Goal: Task Accomplishment & Management: Manage account settings

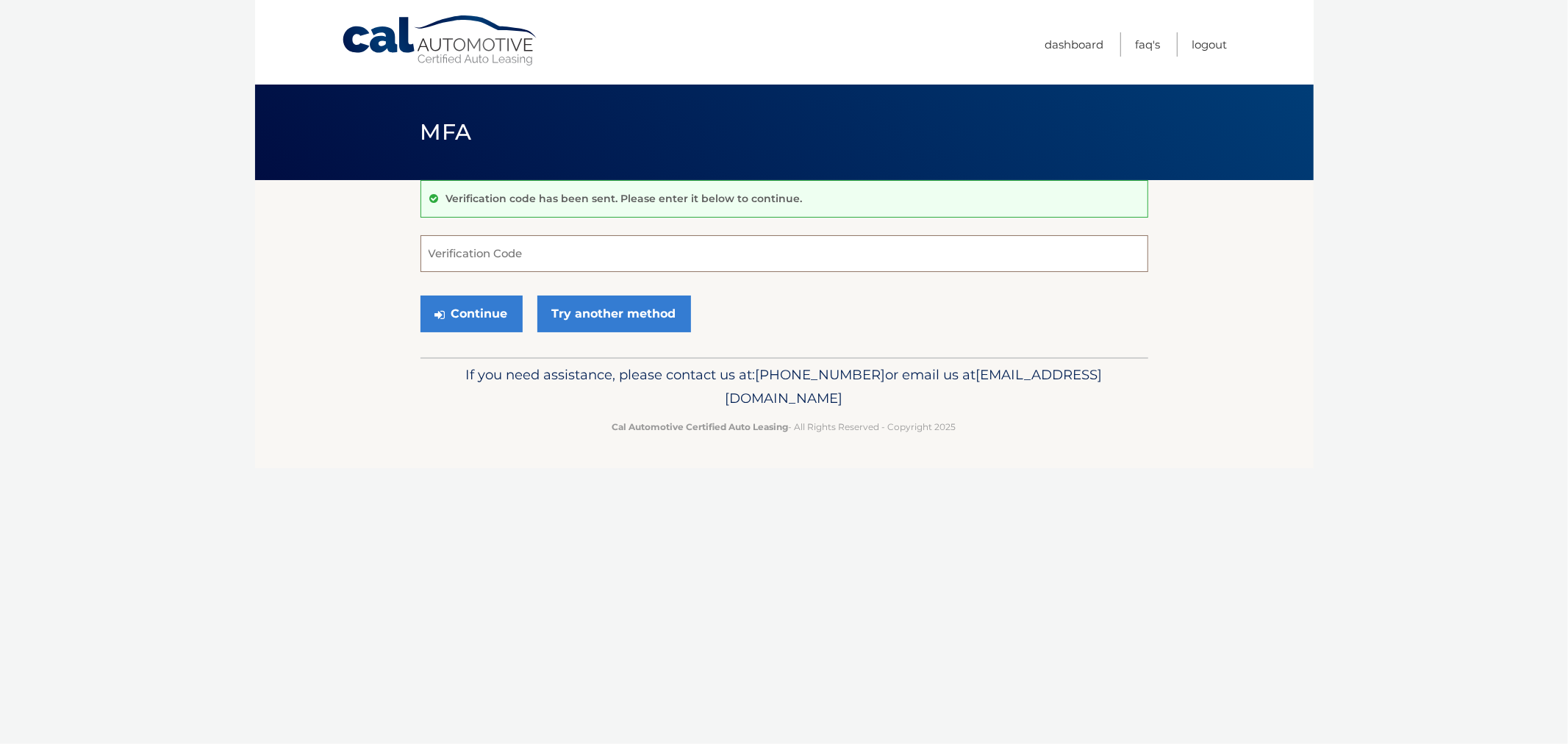
click at [588, 261] on input "Verification Code" at bounding box center [785, 253] width 728 height 37
click at [478, 315] on button "Continue" at bounding box center [472, 314] width 102 height 37
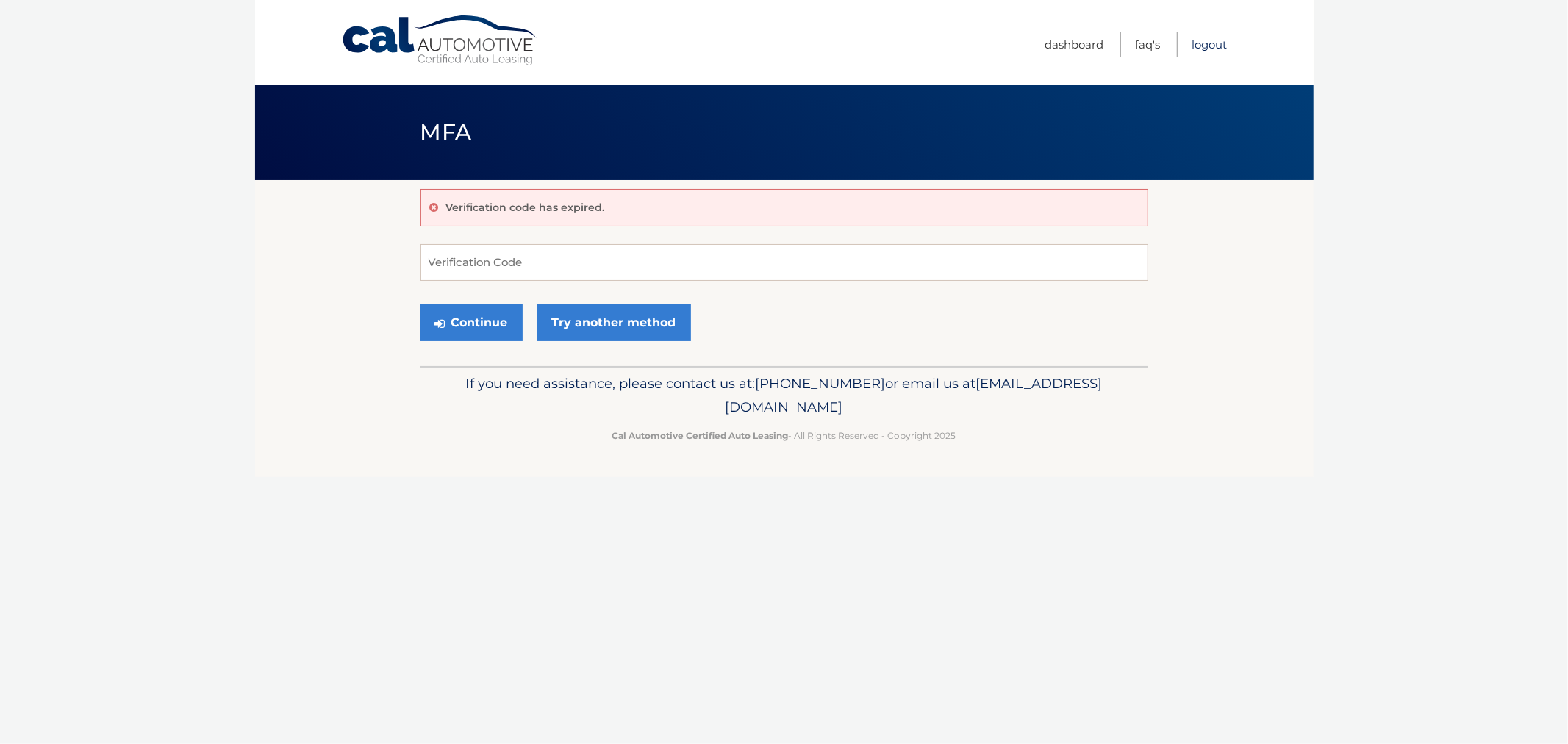
click at [1199, 46] on link "Logout" at bounding box center [1211, 44] width 35 height 24
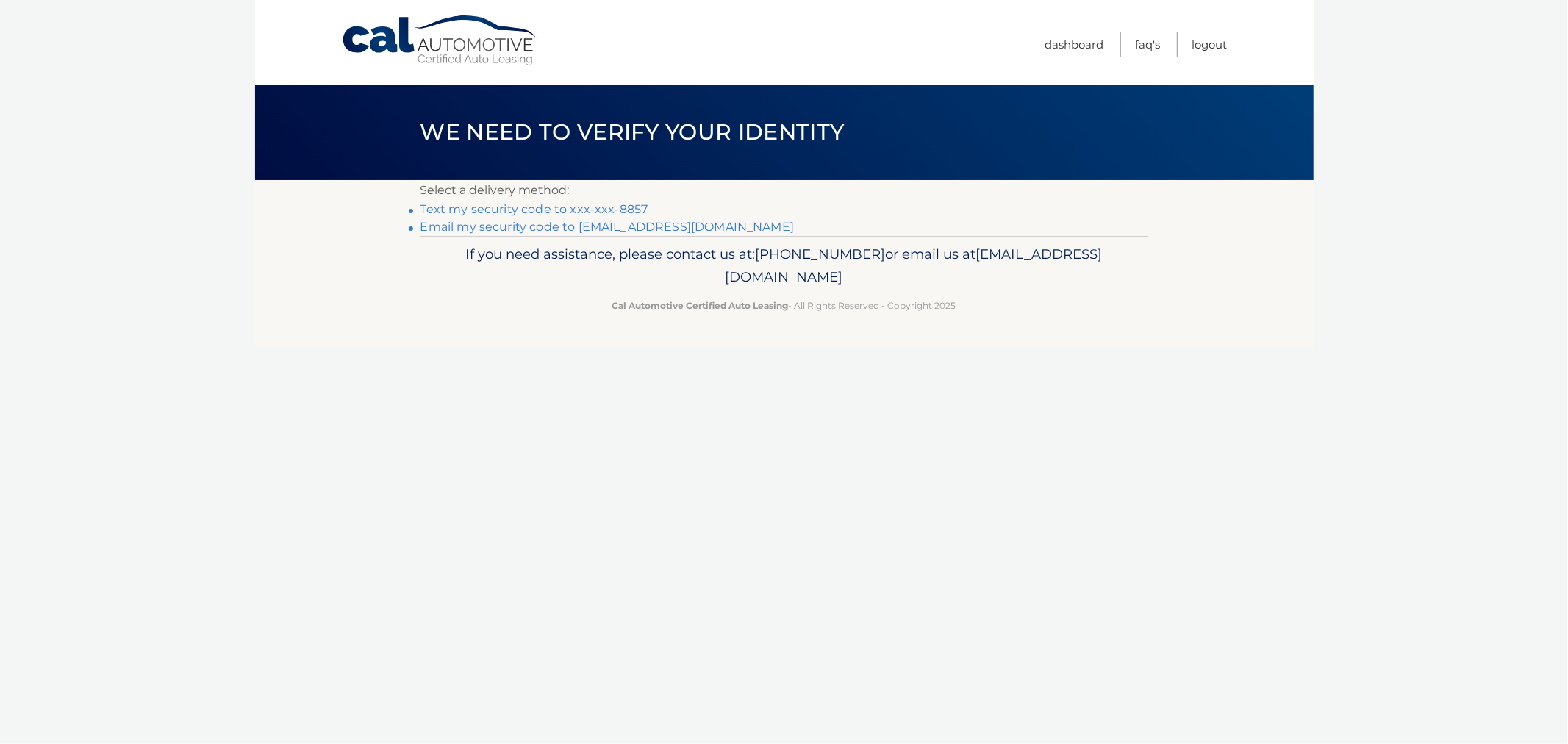
click at [610, 209] on link "Text my security code to xxx-xxx-8857" at bounding box center [534, 208] width 228 height 14
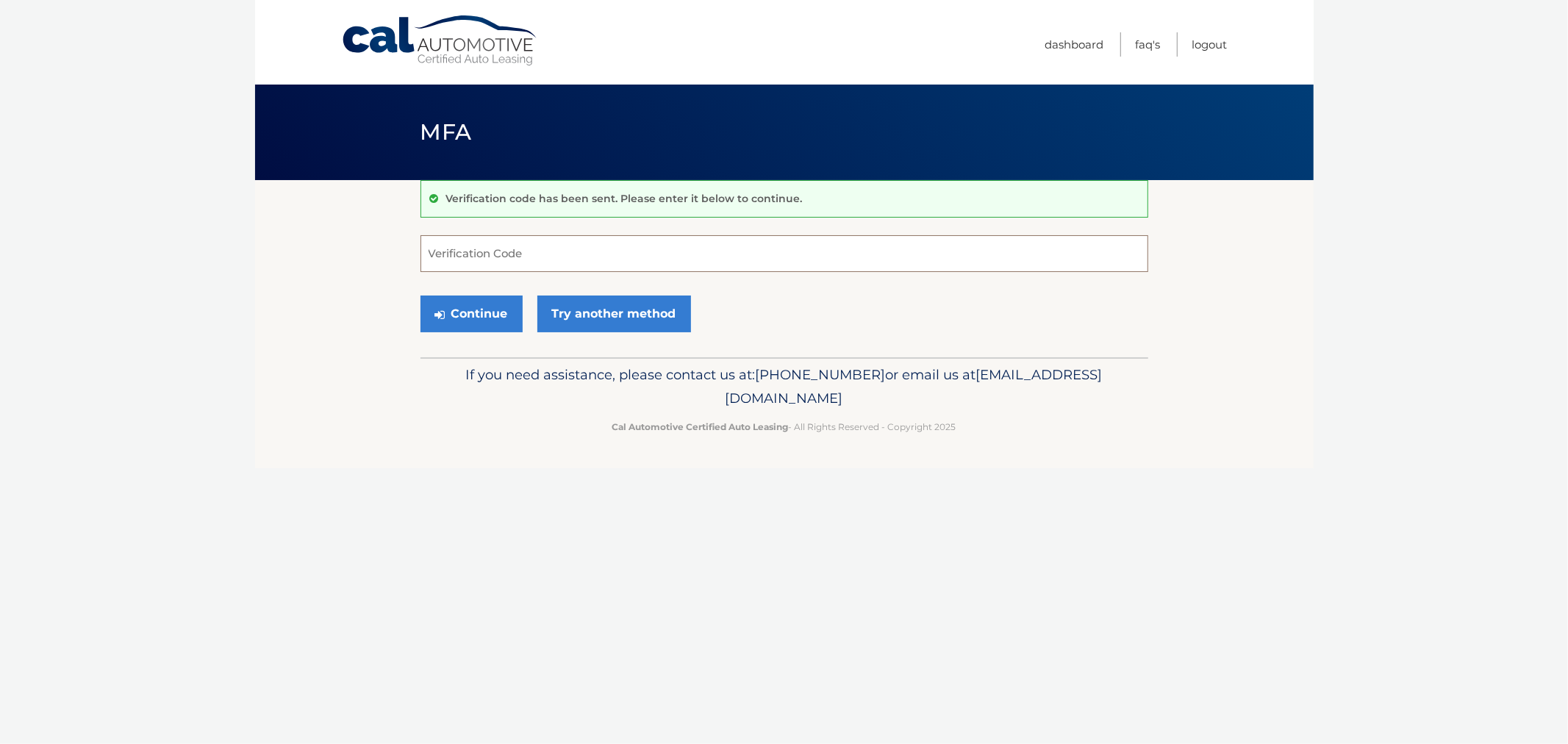
click at [490, 257] on input "Verification Code" at bounding box center [785, 253] width 728 height 37
type input "171474"
click at [421, 296] on button "Continue" at bounding box center [472, 314] width 102 height 37
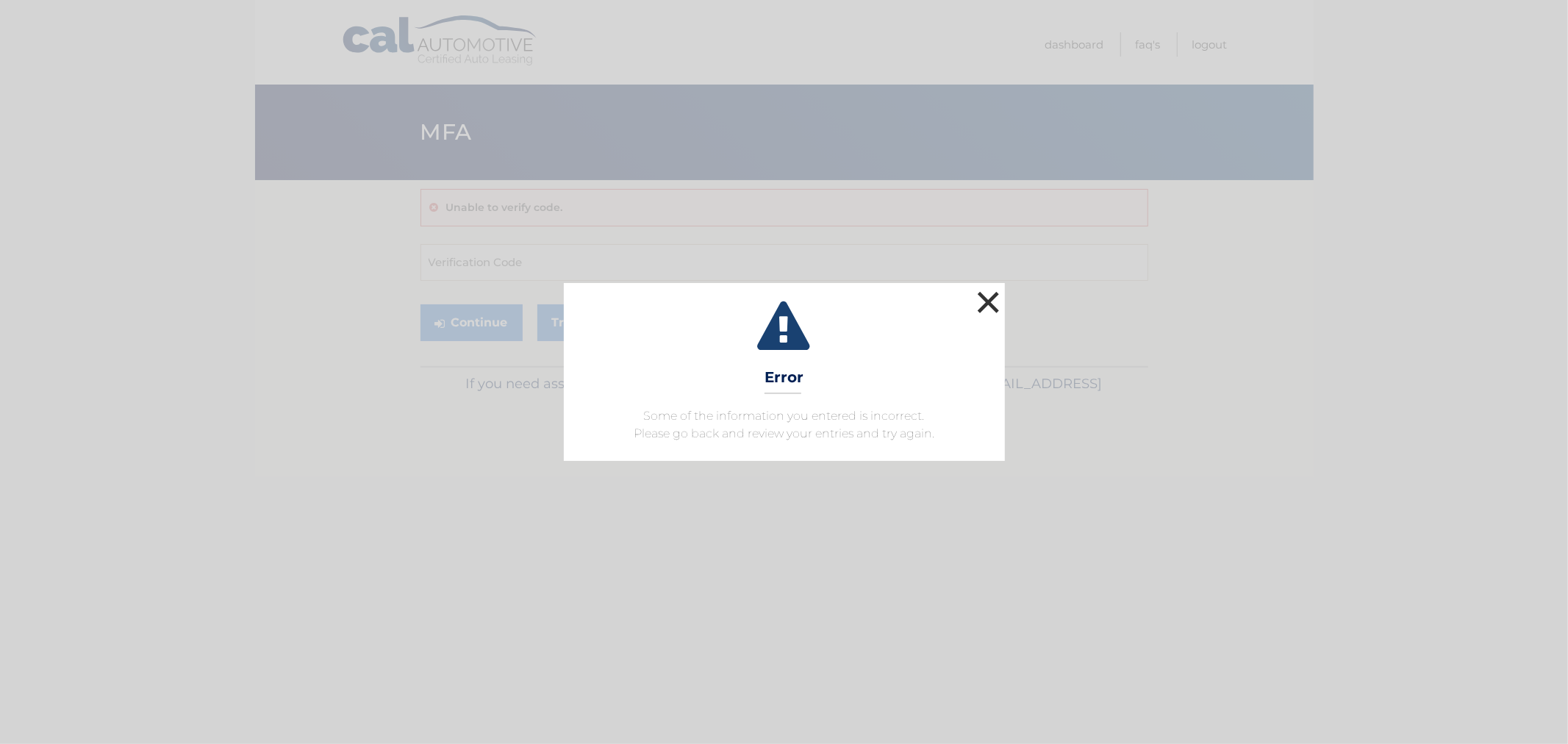
drag, startPoint x: 996, startPoint y: 305, endPoint x: 726, endPoint y: 274, distance: 271.8
click at [989, 304] on button "×" at bounding box center [989, 302] width 29 height 29
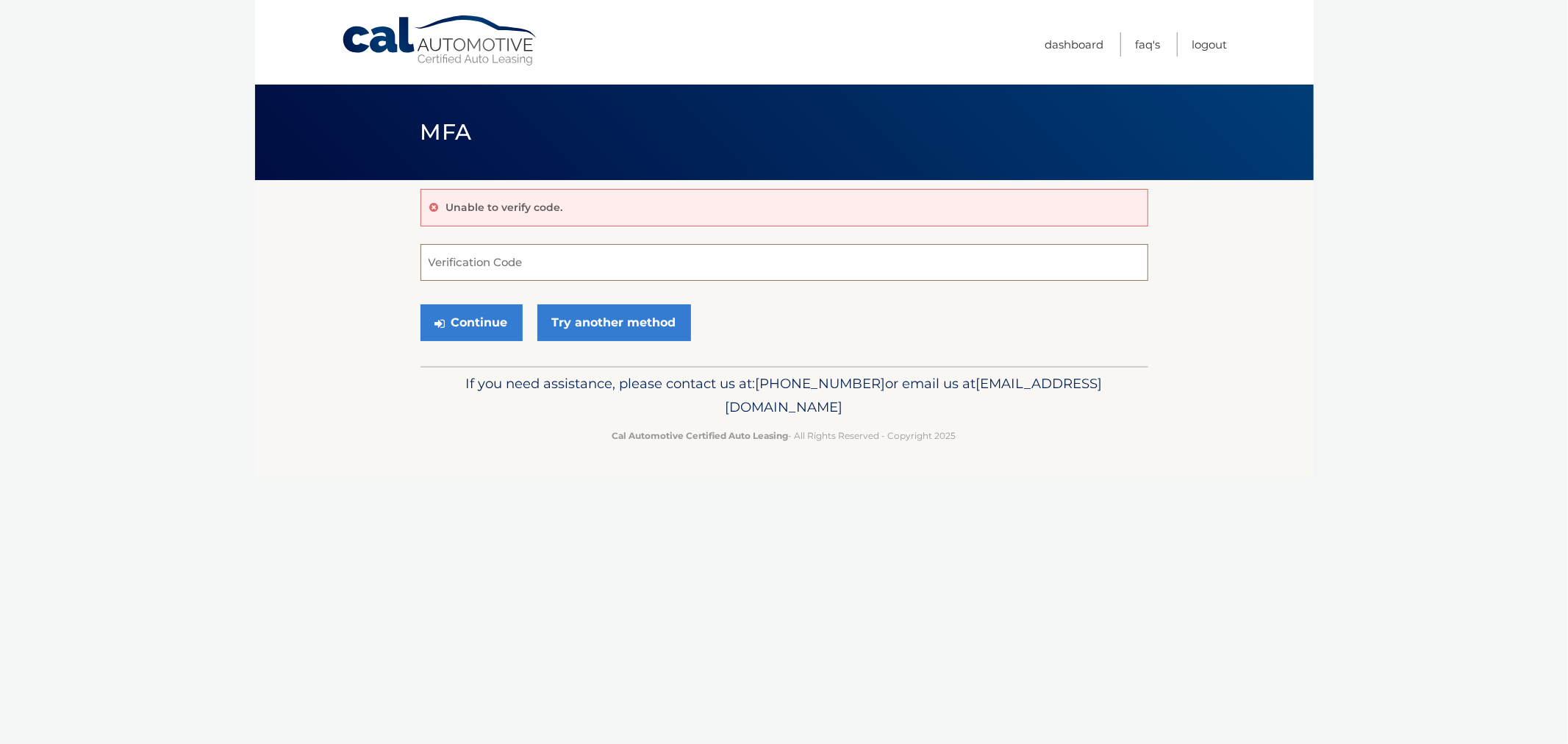
click at [627, 246] on input "Verification Code" at bounding box center [785, 262] width 728 height 37
type input "191474"
click at [421, 304] on button "Continue" at bounding box center [472, 322] width 102 height 37
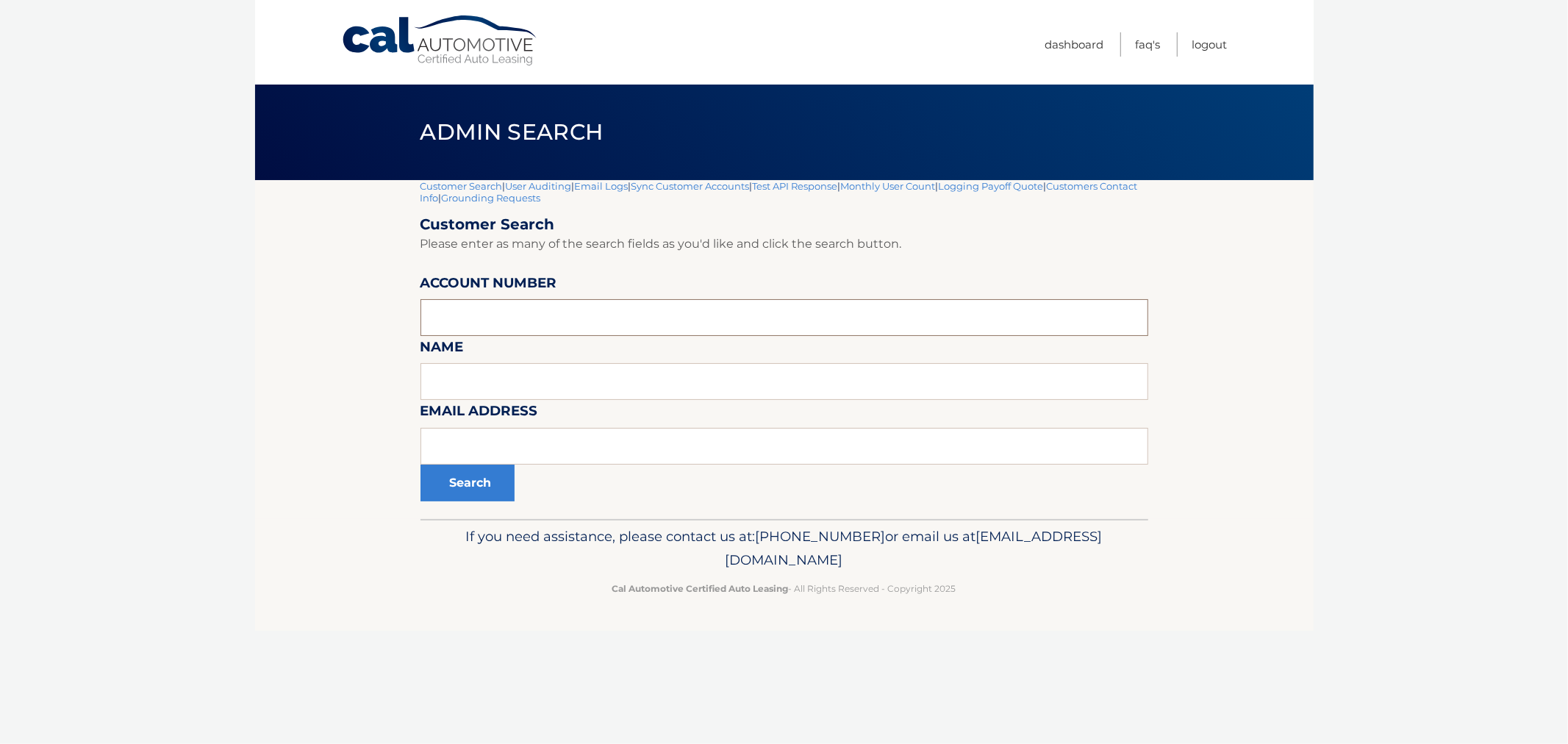
click at [510, 311] on input "text" at bounding box center [785, 318] width 728 height 37
click at [520, 400] on div "Email Address" at bounding box center [785, 400] width 728 height 0
click at [509, 459] on input "text" at bounding box center [785, 446] width 728 height 37
paste input "NO1LADYW@AOL.COM"
type input "NO1LADYW@AOL.COM"
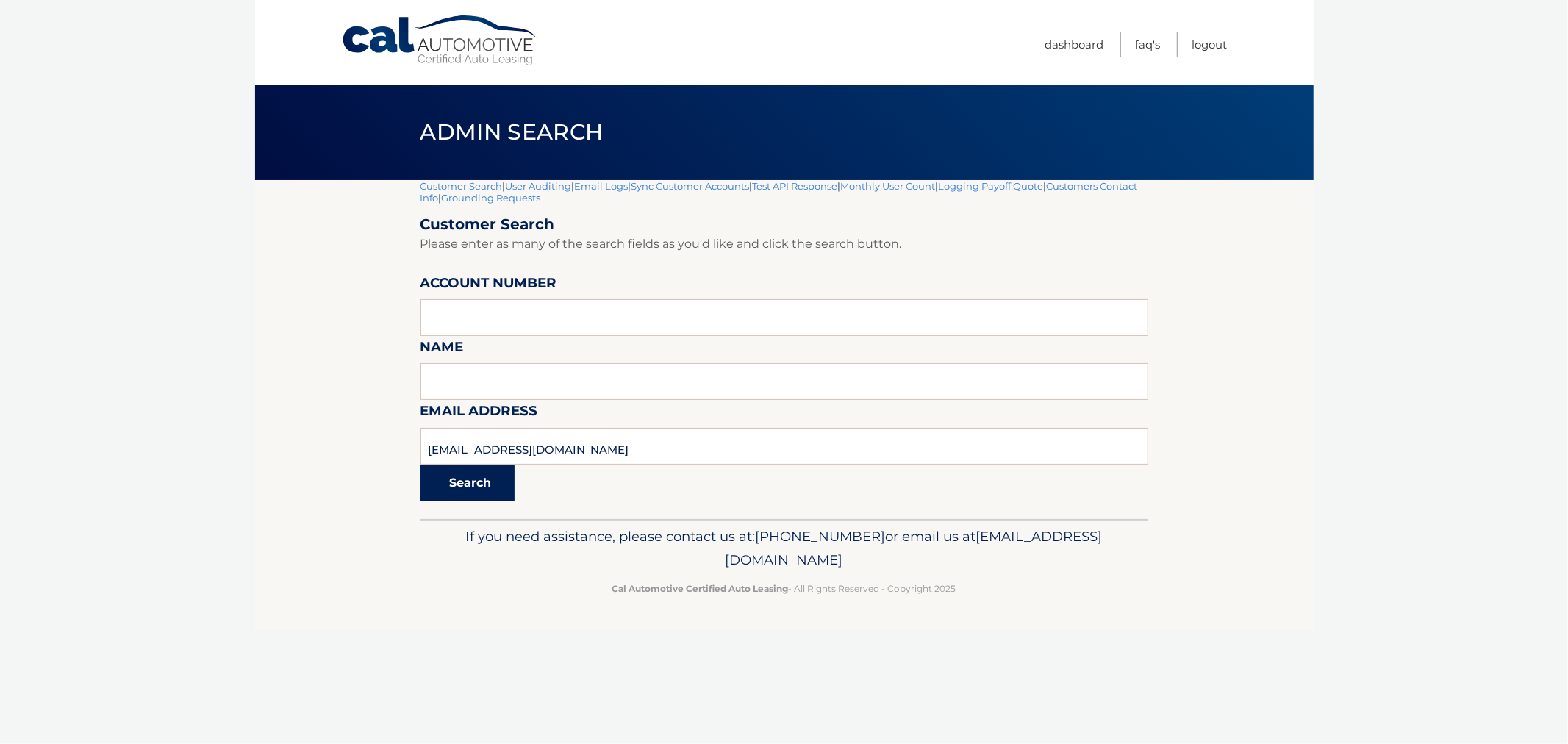
click at [484, 481] on button "Search" at bounding box center [468, 482] width 94 height 37
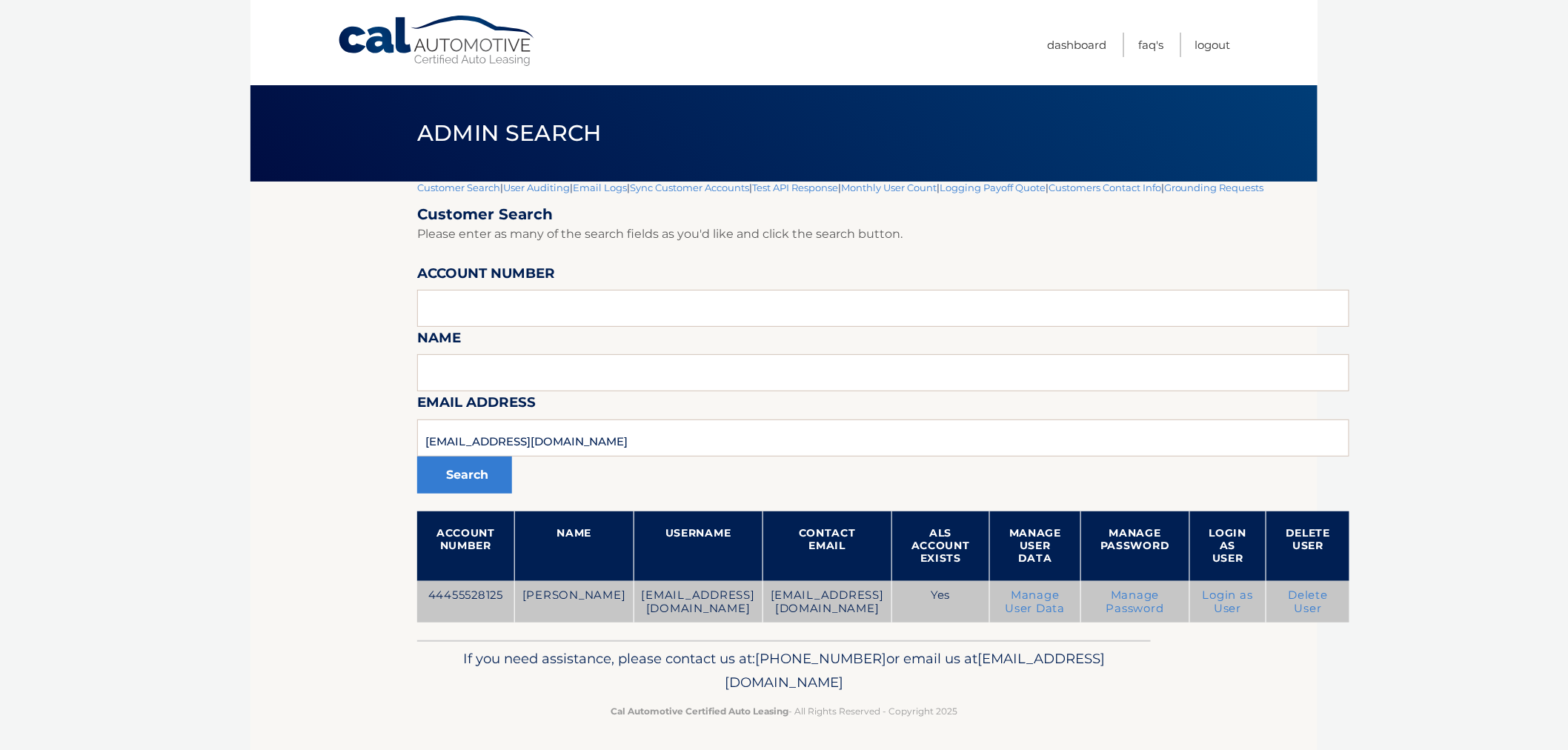
click at [1289, 604] on link "Delete User" at bounding box center [1308, 601] width 40 height 27
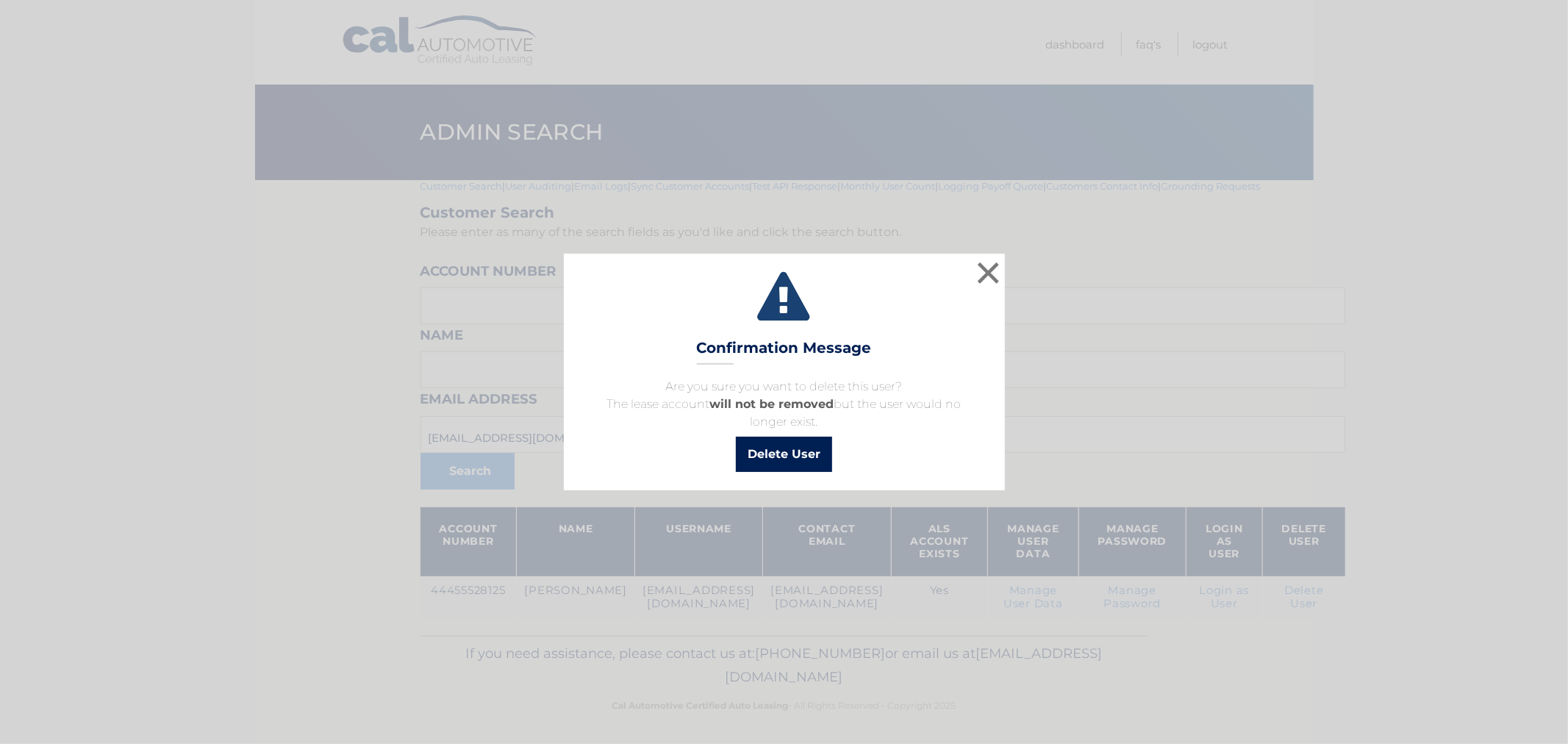
click at [800, 460] on button "Delete User" at bounding box center [784, 454] width 97 height 35
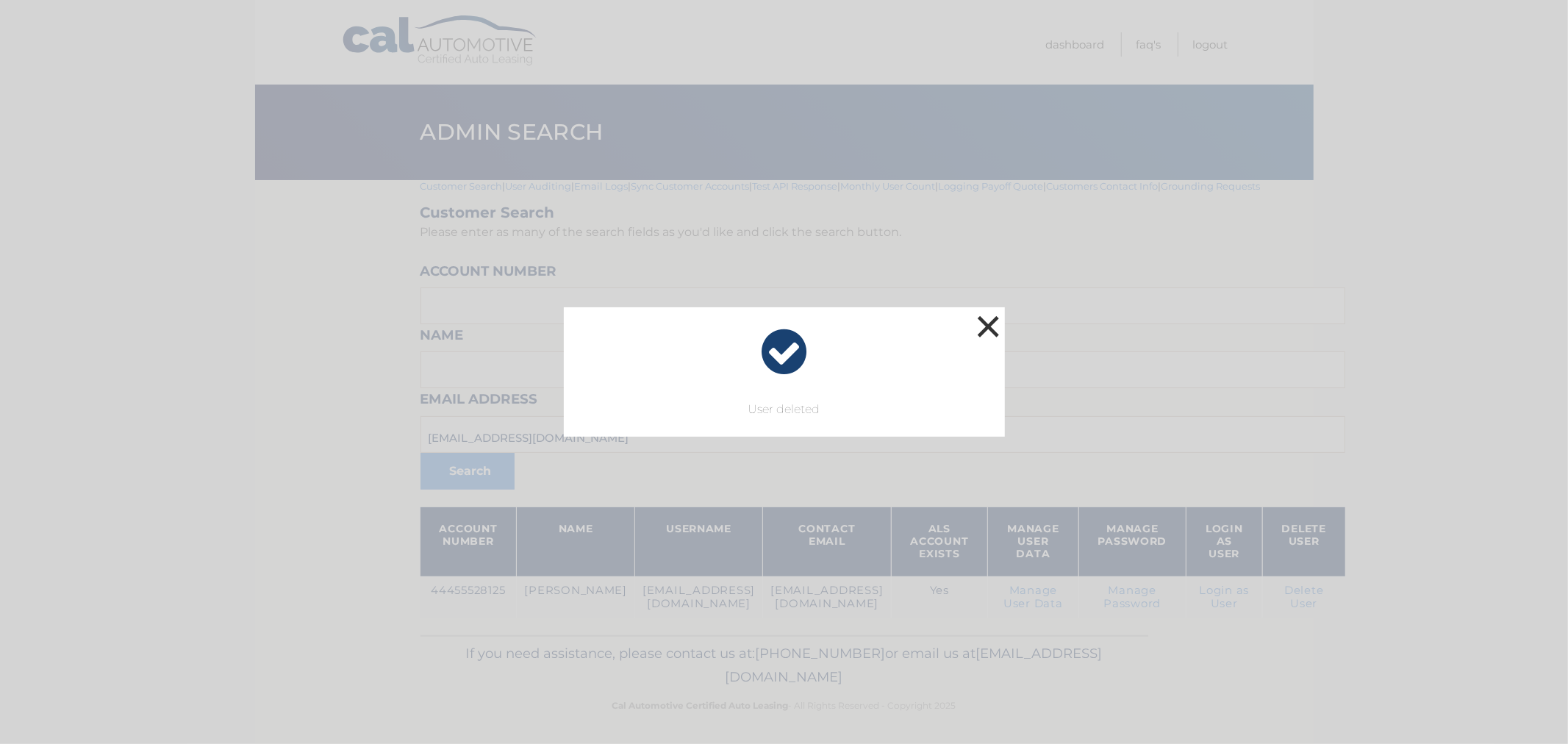
click at [984, 326] on button "×" at bounding box center [989, 326] width 29 height 29
